Goal: Check status: Check status

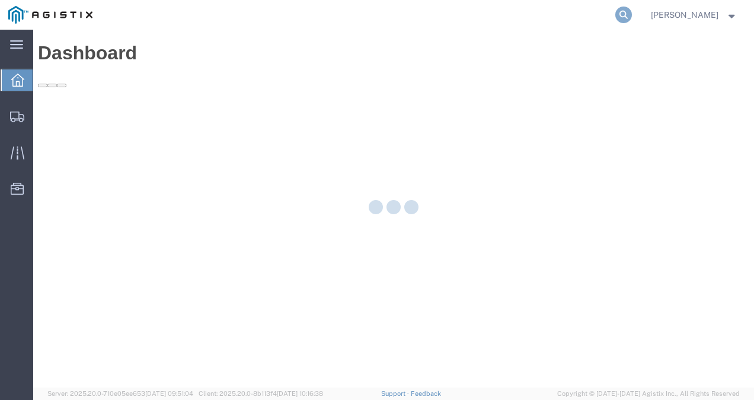
click at [632, 18] on icon at bounding box center [624, 15] width 17 height 17
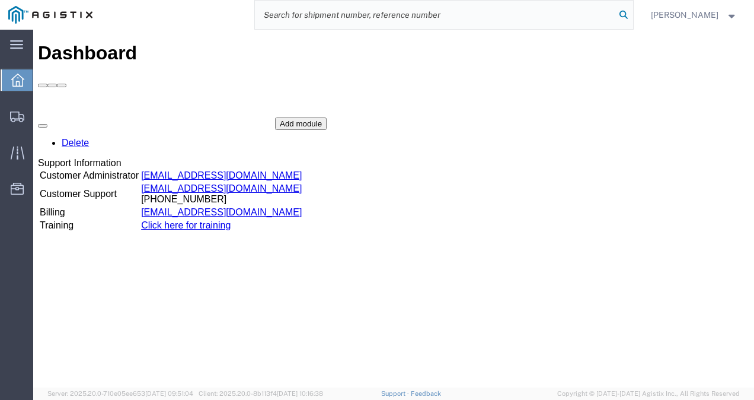
paste input "56998709"
type input "56998709"
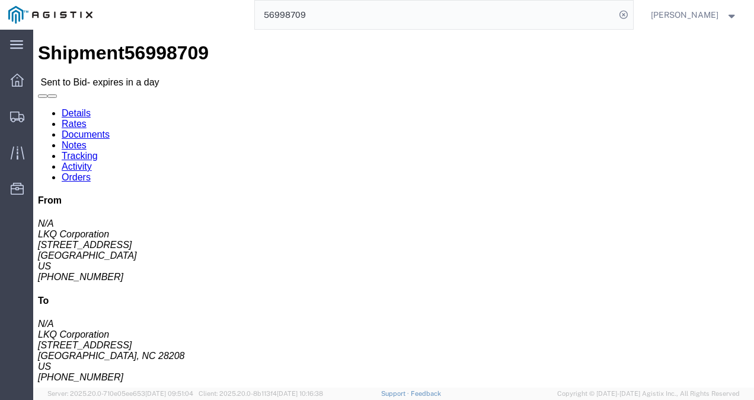
click div "Leg 1 - Truckload Number of trucks: 1"
click h4 "Routing & Vehicle Information"
click div "Ship From LKQ Corporation (N/A) 3240 [STREET_ADDRESS] [PHONE_NUMBER] Ship To LK…"
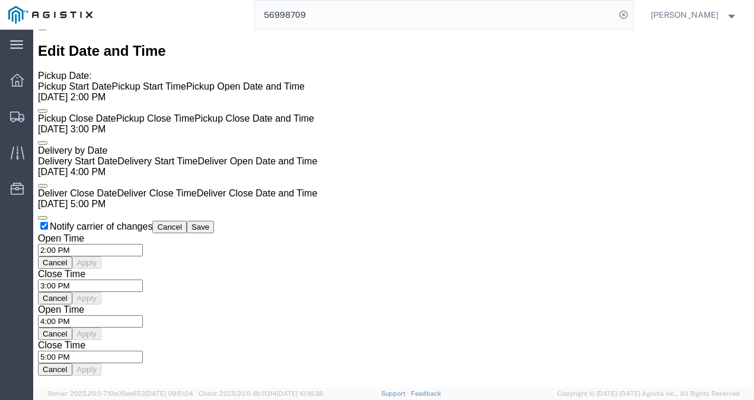
scroll to position [948, 0]
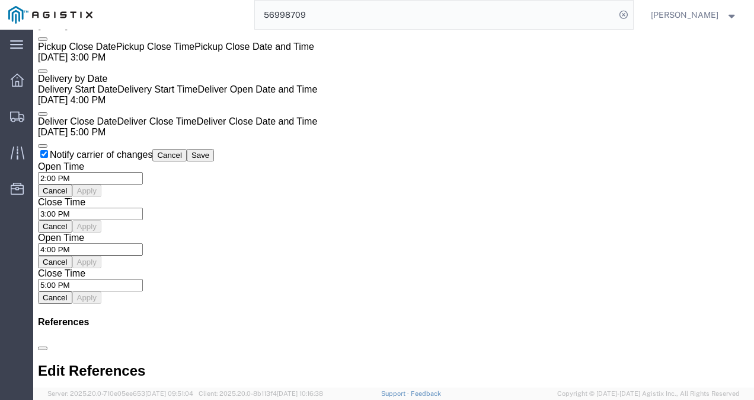
click div "Shipment Detail Ship From LKQ Corporation (N/A) 3240 [STREET_ADDRESS] [PHONE_NU…"
click at [41, 115] on span "Shipments" at bounding box center [37, 116] width 8 height 24
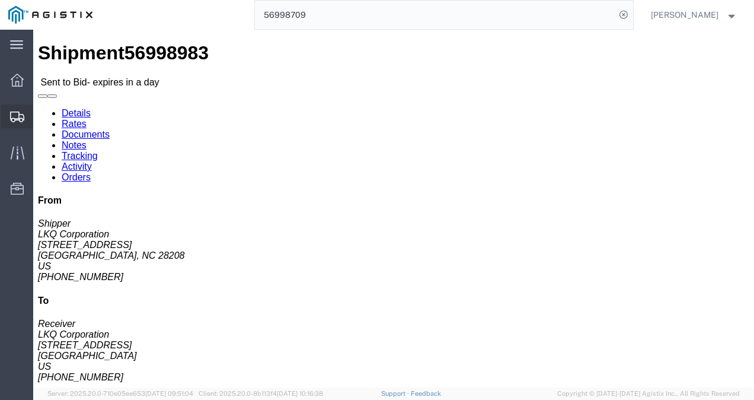
click at [41, 110] on span "Shipments" at bounding box center [37, 116] width 8 height 24
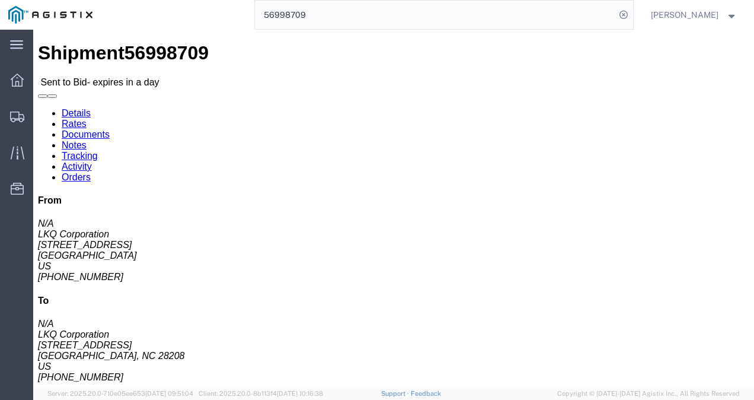
click div "Shipment Detail Ship From LKQ Corporation (N/A) 3240 [STREET_ADDRESS] [PHONE_NU…"
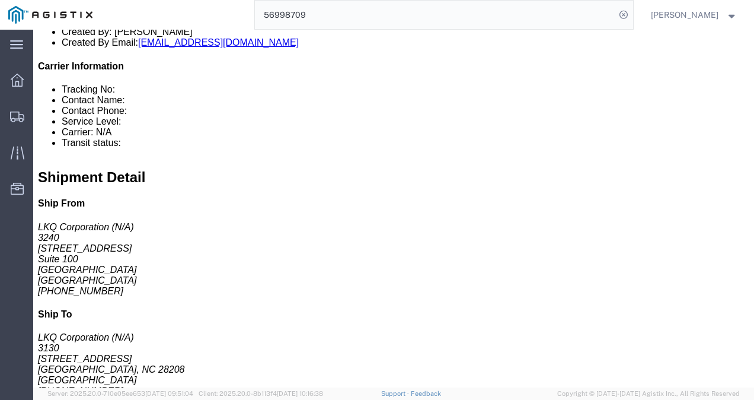
scroll to position [355, 0]
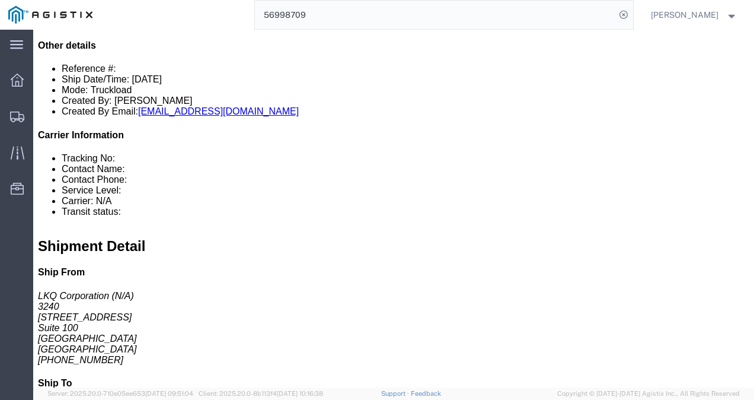
click div "Special services Billing Cost Center: 3240 Freight In - Aftermarket Cost Center…"
click h2 "Special services"
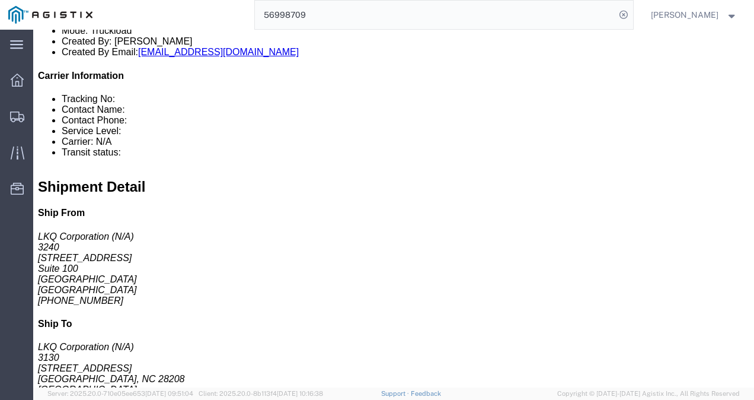
click div "Billing Cost Center: 3240 Freight In - Aftermarket Cost Center Number: 3240-200…"
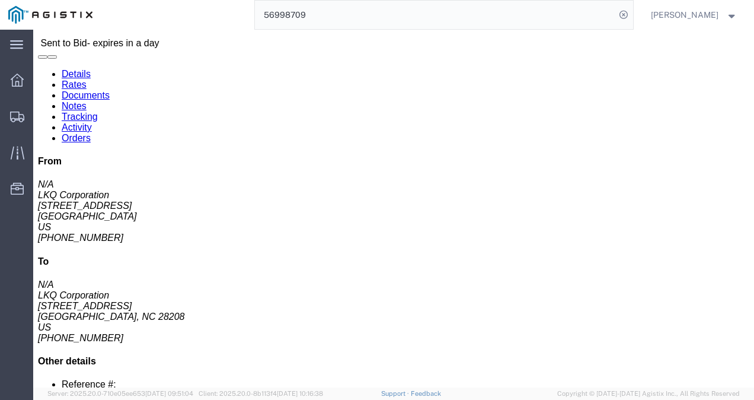
scroll to position [0, 0]
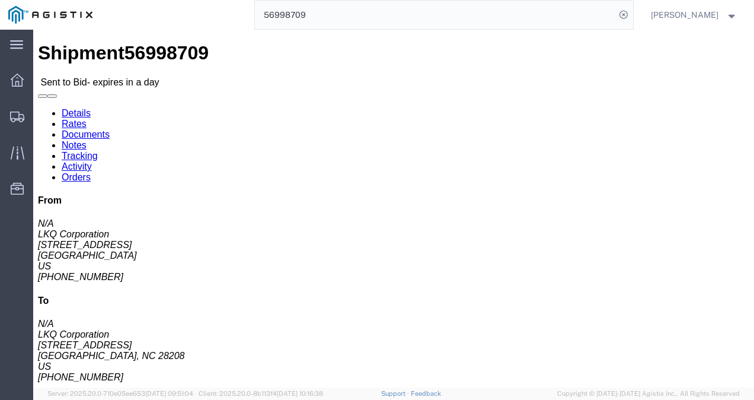
click div "Ship From LKQ Corporation (N/A) 3240 [STREET_ADDRESS] [PHONE_NUMBER] Ship To LK…"
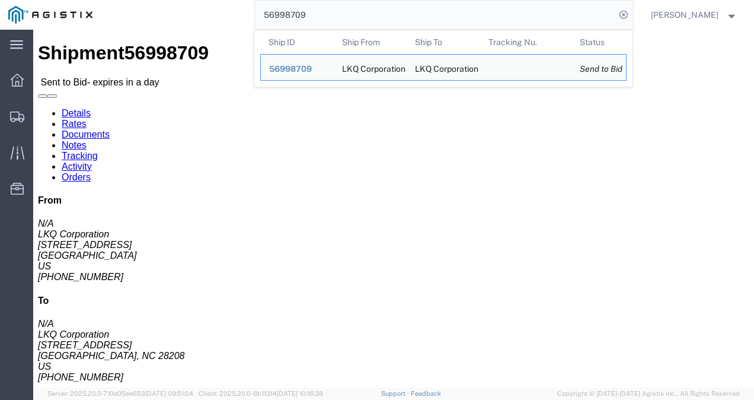
click at [431, 24] on input "56998709" at bounding box center [435, 15] width 361 height 28
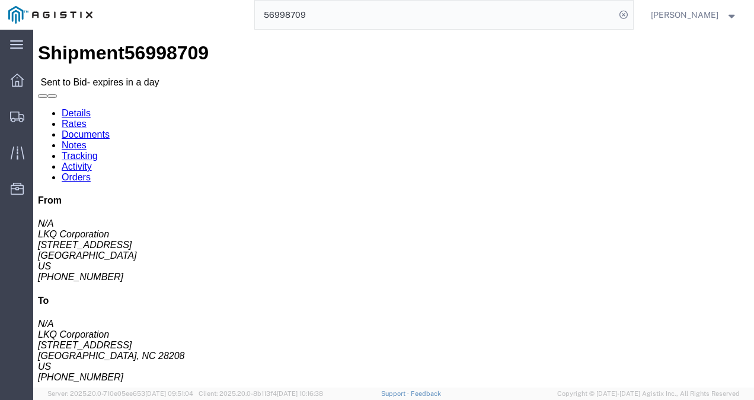
click h4 "Routing & Vehicle Information"
click div "Shipment Detail Ship From LKQ Corporation (N/A) 3240 [STREET_ADDRESS] [PHONE_NU…"
click h4 "Routing & Vehicle Information"
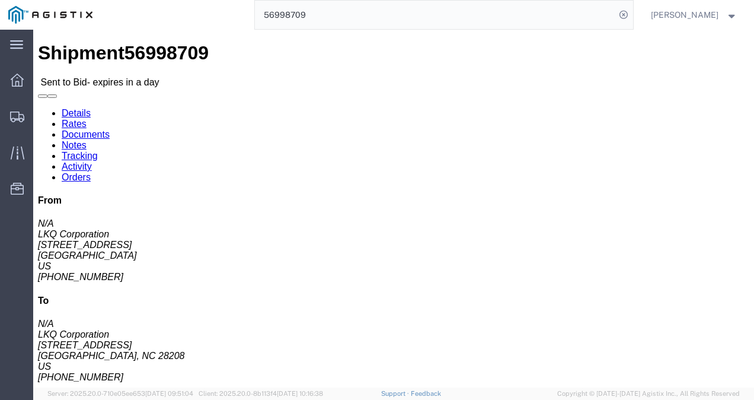
click div "Shipment Detail Ship From LKQ Corporation (N/A) 3240 [STREET_ADDRESS] [PHONE_NU…"
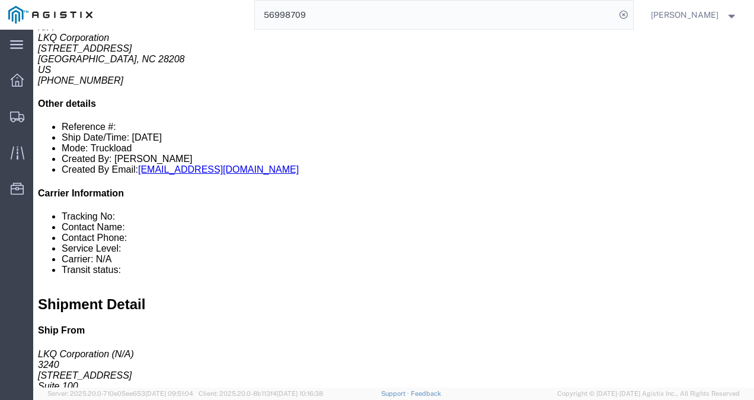
scroll to position [237, 0]
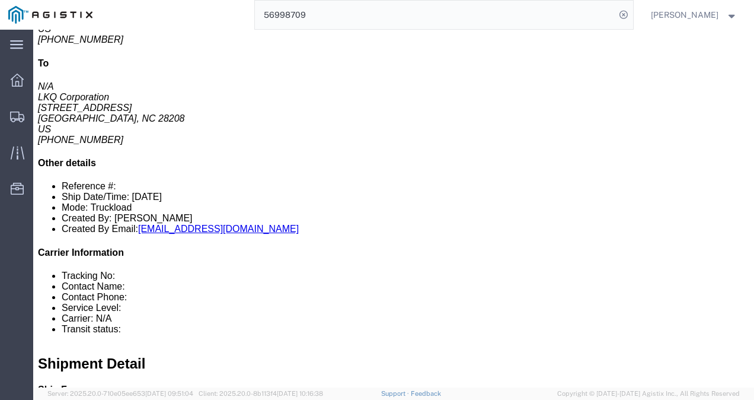
click div "1 Cardboard Box(es) Total weight: 300000.00 LBS ( dim ) Dimensions: L 48.00 x W…"
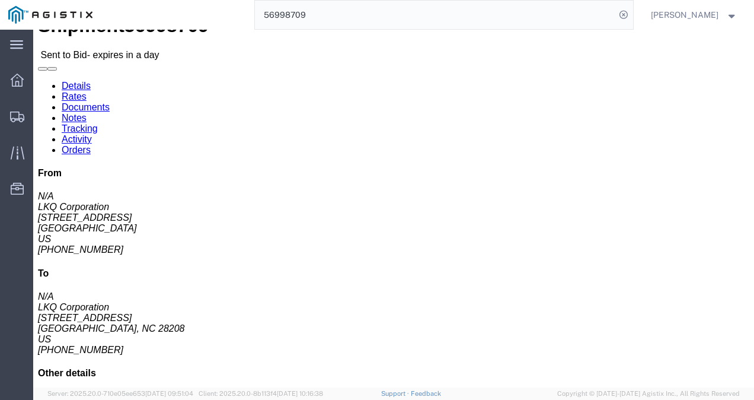
scroll to position [0, 0]
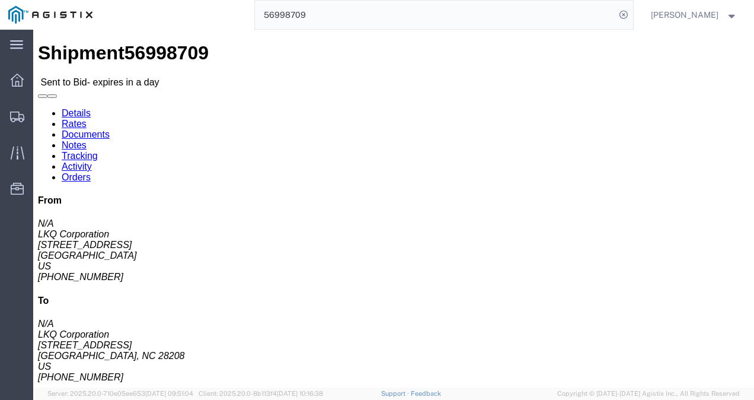
click div "Leg 1 - Truckload Number of trucks: 1"
drag, startPoint x: 360, startPoint y: 219, endPoint x: 365, endPoint y: 228, distance: 10.4
click div "Shipment Detail Ship From LKQ Corporation (N/A) 3240 [STREET_ADDRESS] [PHONE_NU…"
